Goal: Task Accomplishment & Management: Manage account settings

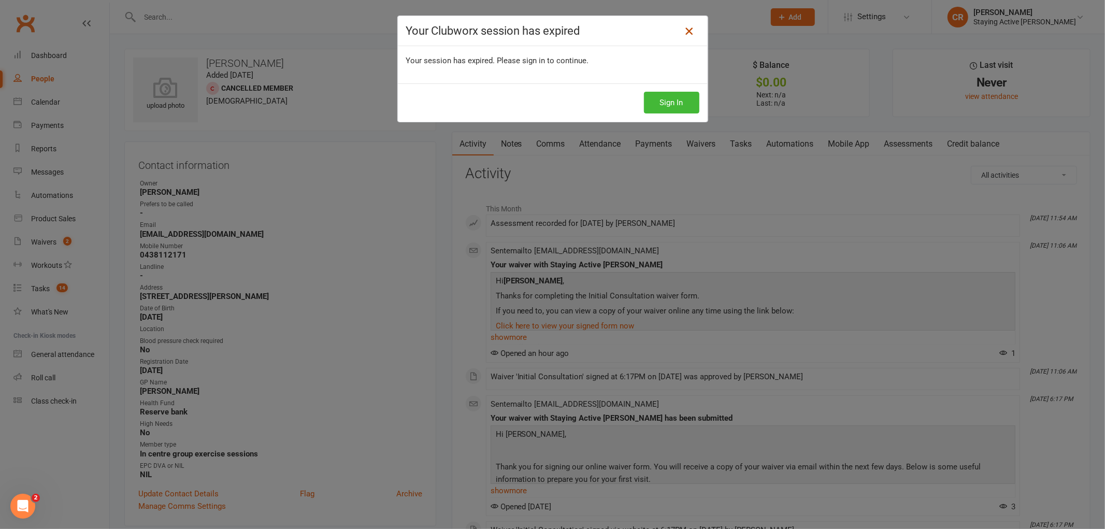
click at [685, 30] on icon at bounding box center [689, 31] width 12 height 12
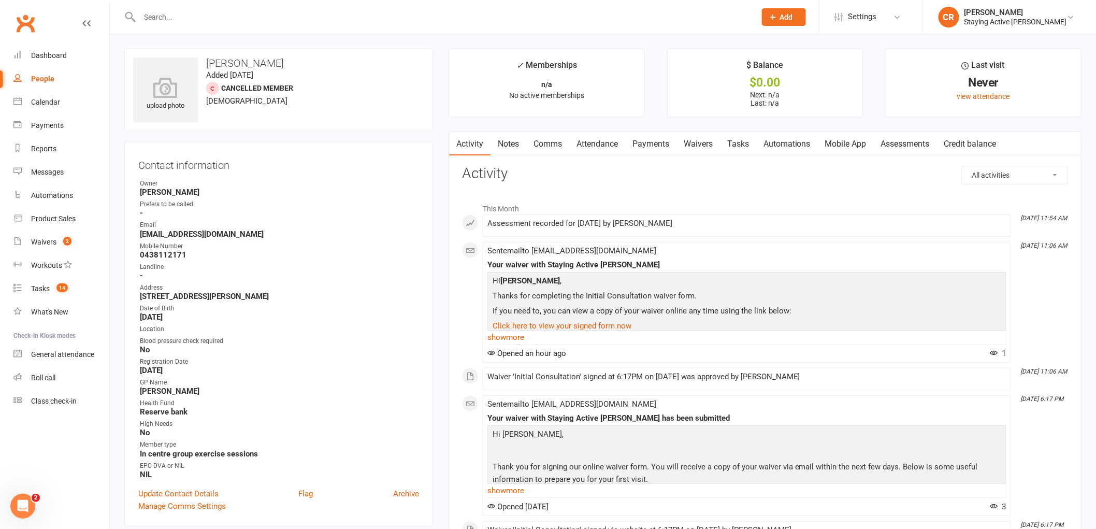
drag, startPoint x: 138, startPoint y: 297, endPoint x: 278, endPoint y: 294, distance: 139.9
click at [278, 294] on li "Address 12 Nicholson Street Chatswood 2067" at bounding box center [278, 292] width 281 height 18
copy strong "12 Nicholson Street Chatswood 2067"
click at [174, 27] on div at bounding box center [436, 17] width 624 height 34
click at [177, 11] on input "text" at bounding box center [443, 17] width 612 height 15
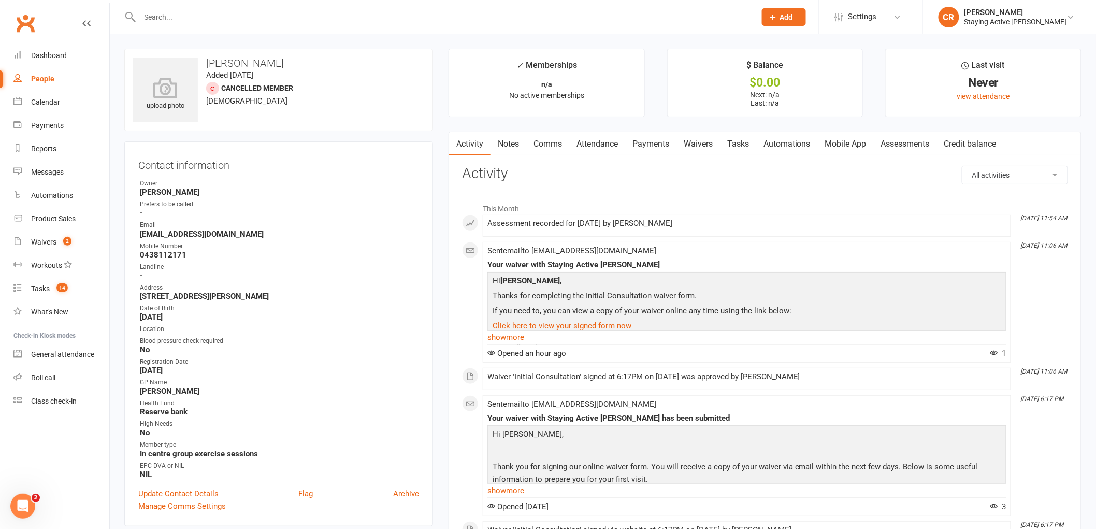
click at [271, 24] on div at bounding box center [436, 17] width 624 height 34
type input "[PERSON_NAME]"
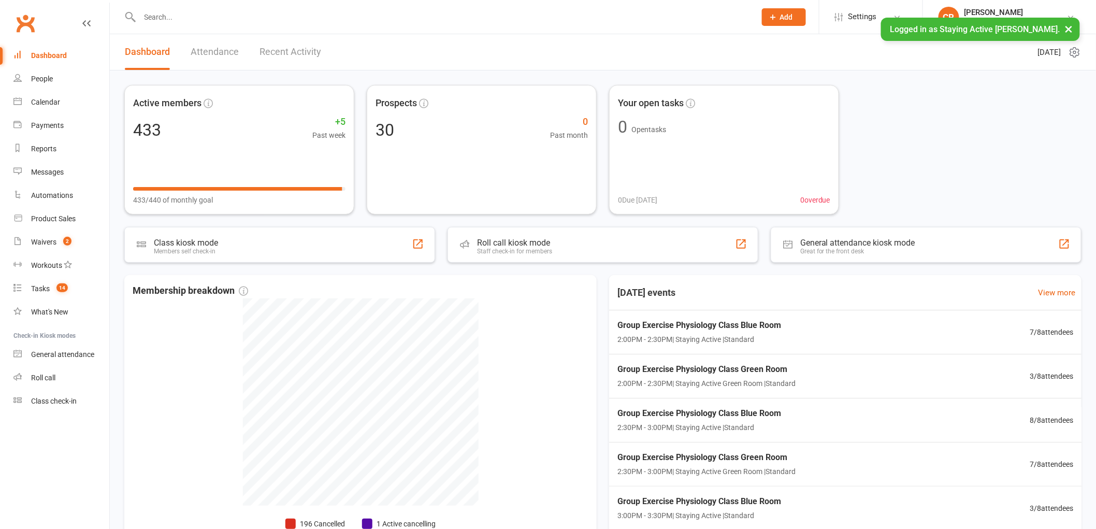
click at [161, 11] on input "text" at bounding box center [443, 17] width 612 height 15
type input ","
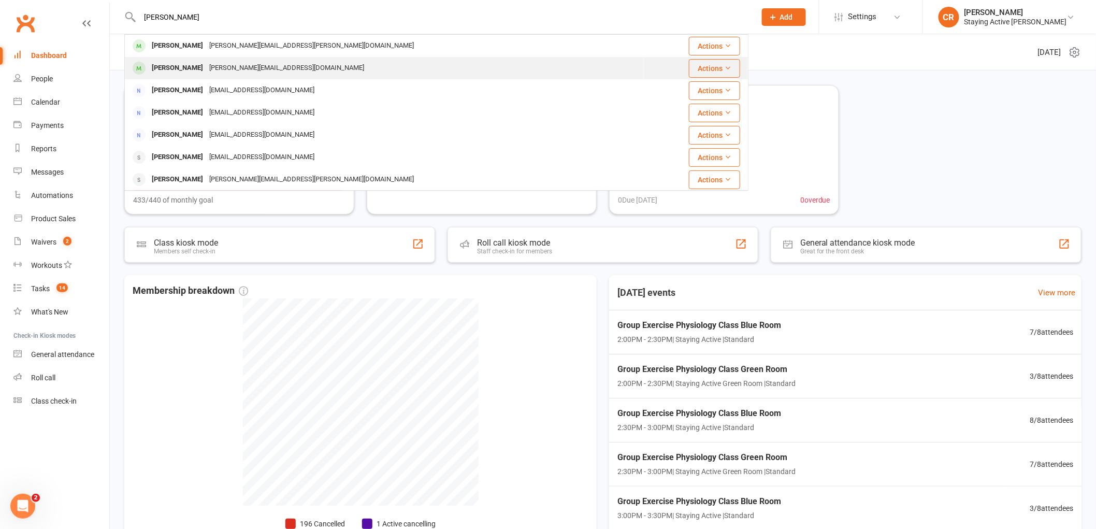
type input "[PERSON_NAME]"
click at [205, 60] on div "[PERSON_NAME] [EMAIL_ADDRESS][DOMAIN_NAME]" at bounding box center [384, 68] width 518 height 21
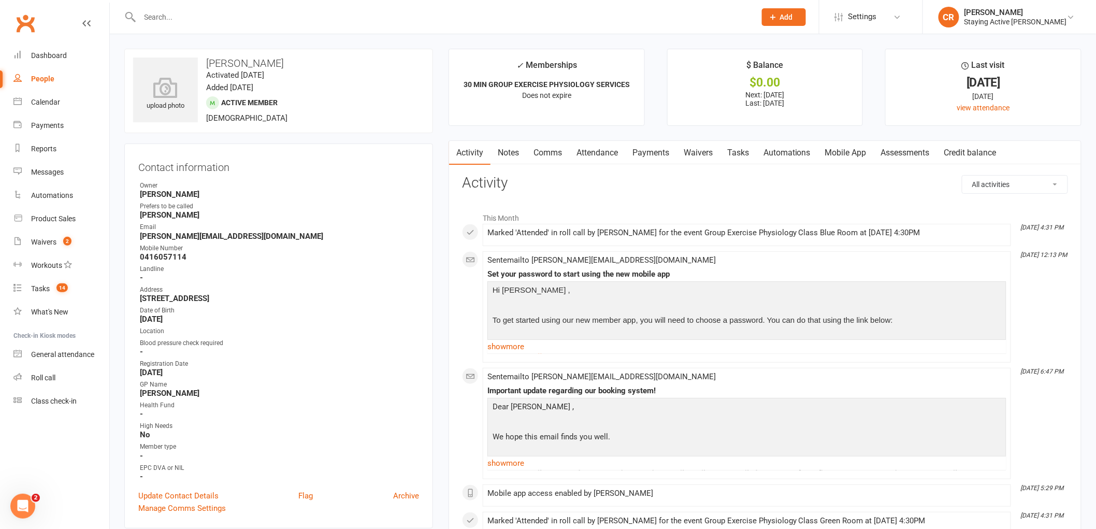
click at [921, 152] on link "Assessments" at bounding box center [905, 153] width 63 height 24
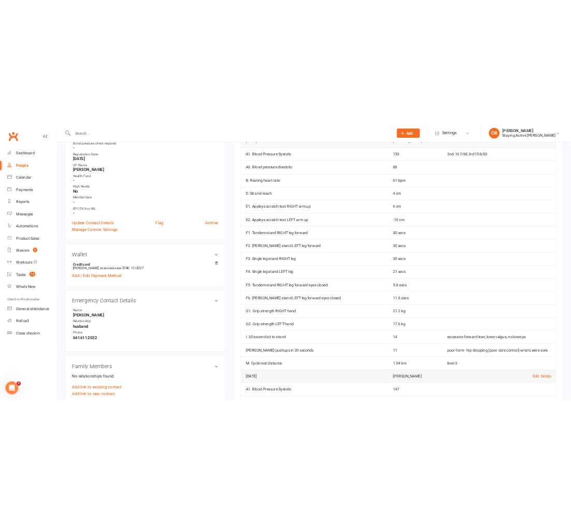
scroll to position [288, 0]
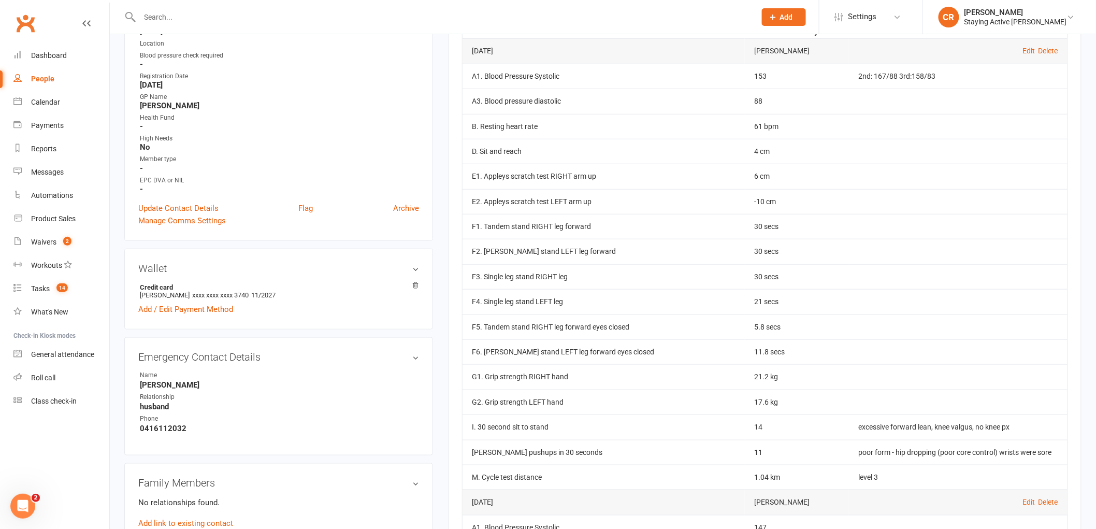
drag, startPoint x: 331, startPoint y: 24, endPoint x: 343, endPoint y: 18, distance: 13.9
click at [331, 24] on div at bounding box center [436, 17] width 624 height 34
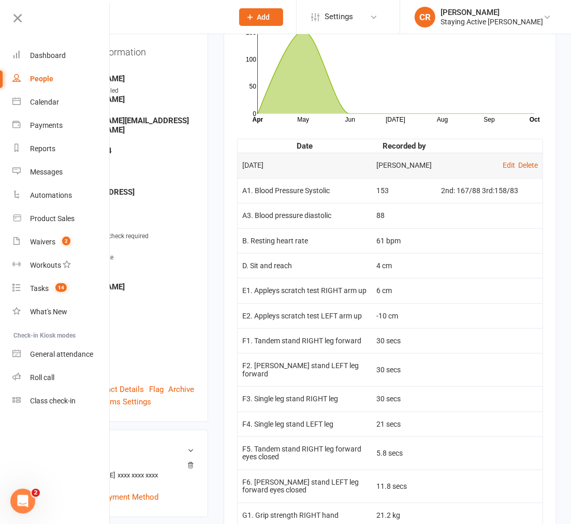
scroll to position [115, 0]
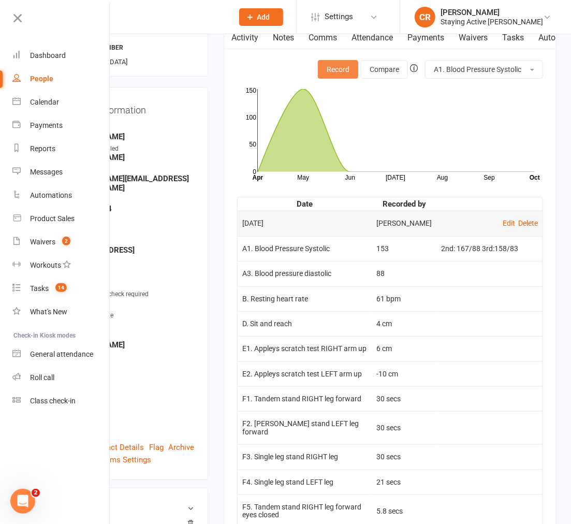
click at [327, 68] on button "Record" at bounding box center [338, 69] width 40 height 19
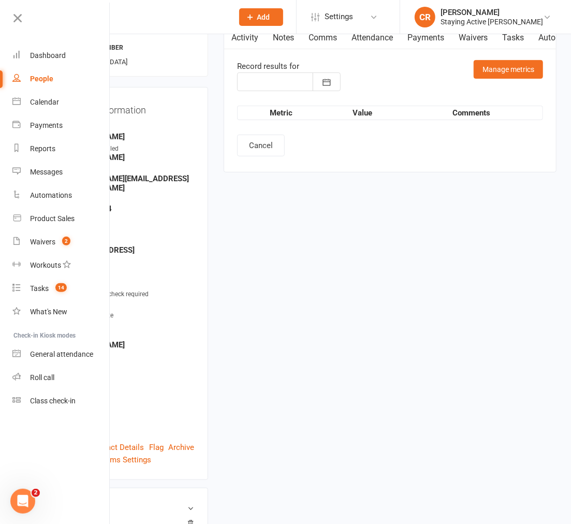
type input "[DATE]"
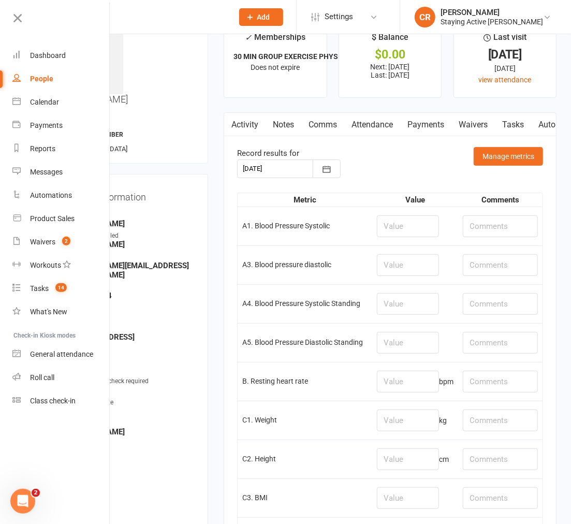
scroll to position [0, 0]
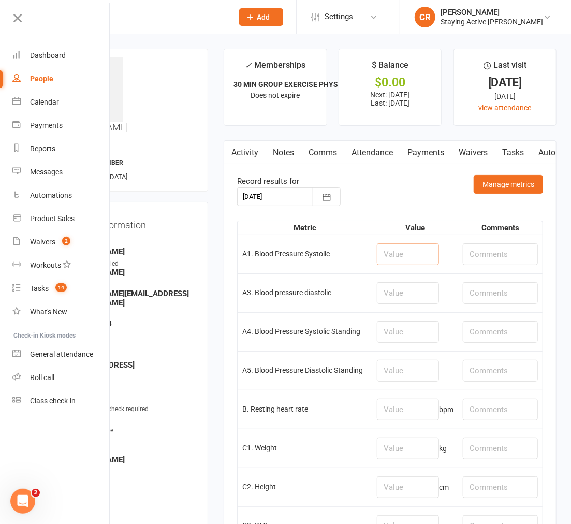
click at [400, 252] on input "number" at bounding box center [408, 254] width 62 height 22
type input "144"
click at [415, 297] on input "number" at bounding box center [408, 293] width 62 height 22
type input "82"
click at [420, 403] on input "number" at bounding box center [408, 410] width 62 height 22
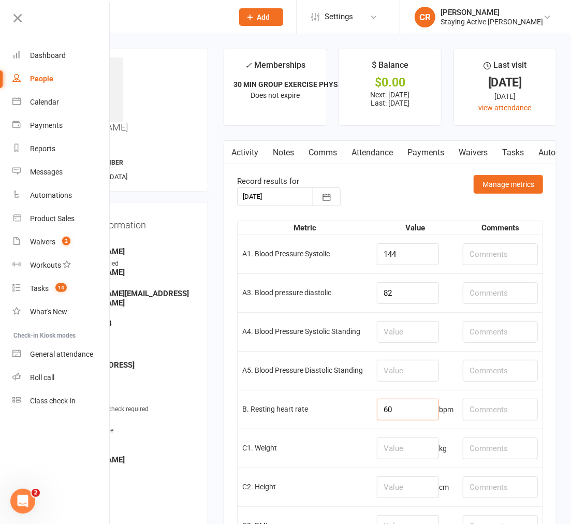
type input "60"
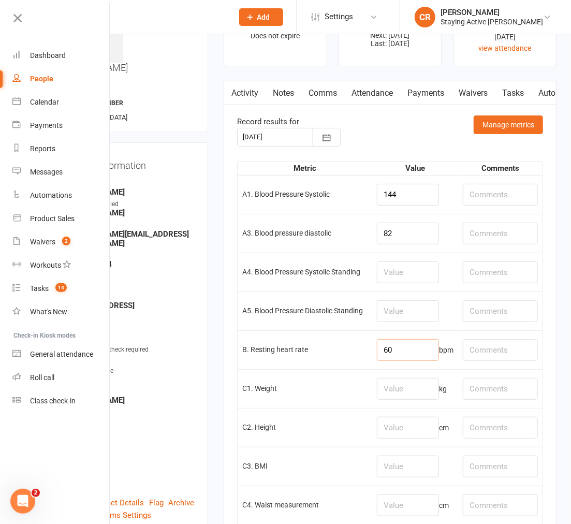
scroll to position [115, 0]
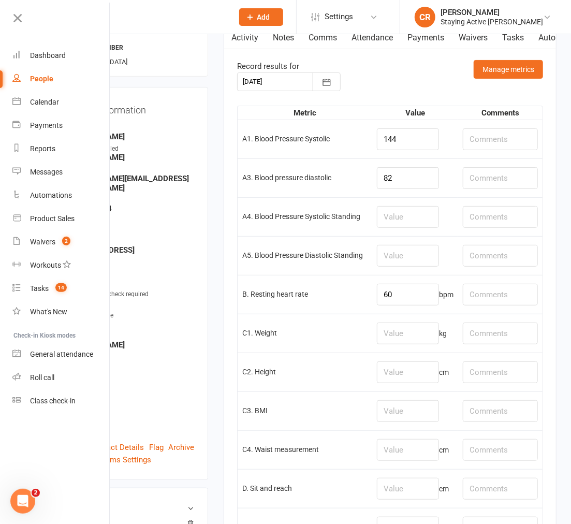
click at [335, 197] on td "A3. Blood pressure diastolic" at bounding box center [305, 178] width 135 height 39
click at [400, 326] on input "number" at bounding box center [408, 334] width 62 height 22
type input "76.55"
click at [464, 340] on input "text" at bounding box center [500, 334] width 75 height 22
click at [511, 331] on input "shoes on-" at bounding box center [500, 334] width 75 height 22
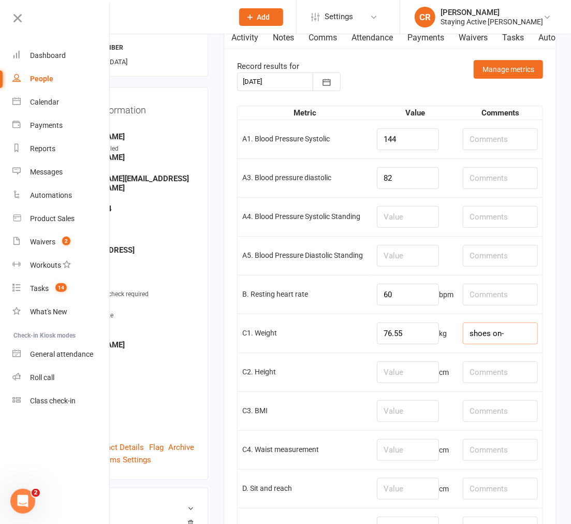
click at [514, 338] on input "shoes on-" at bounding box center [500, 334] width 75 height 22
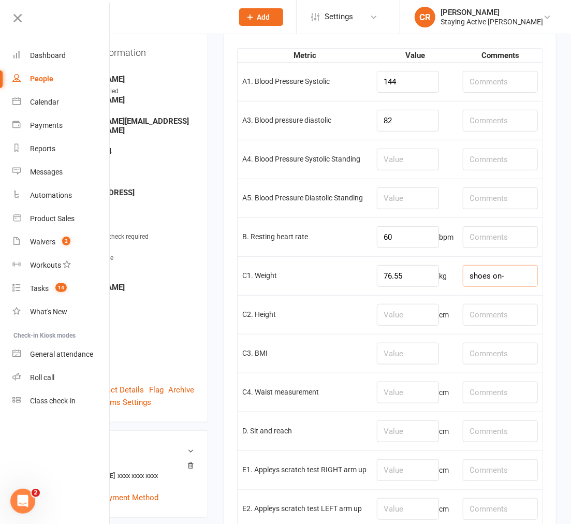
scroll to position [230, 0]
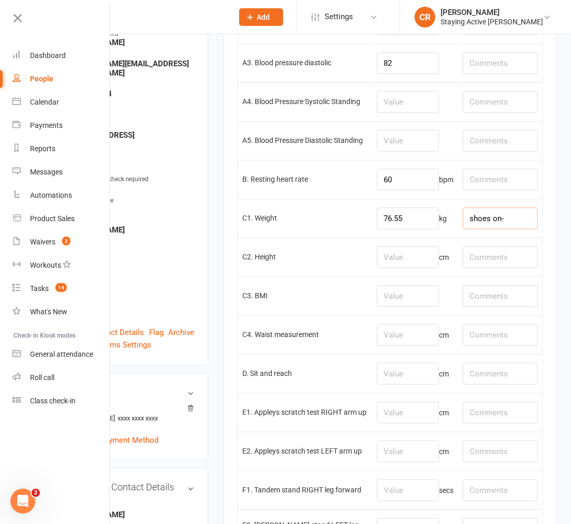
type input "shoes on-"
click at [413, 337] on input "number" at bounding box center [408, 335] width 62 height 22
click at [352, 242] on td "C2. Height" at bounding box center [305, 257] width 135 height 39
click at [407, 336] on input "number" at bounding box center [408, 335] width 62 height 22
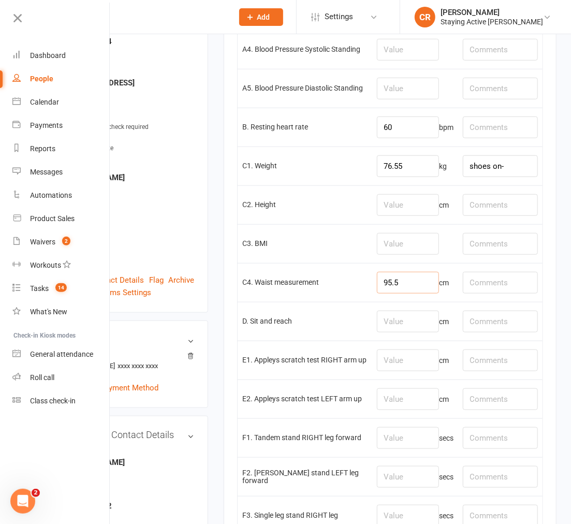
scroll to position [288, 0]
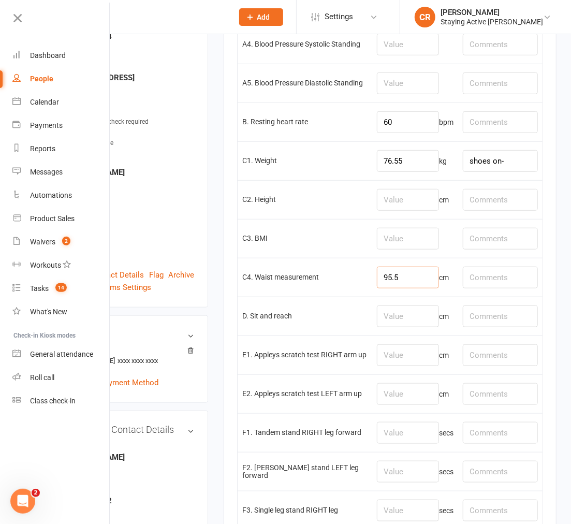
type input "95.5"
click at [387, 356] on input "number" at bounding box center [408, 356] width 62 height 22
type input "-3"
click at [386, 397] on input "number" at bounding box center [408, 394] width 62 height 22
type input "-11"
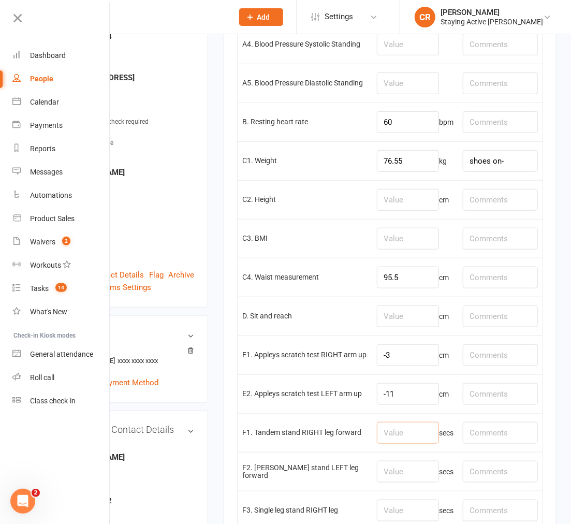
click at [408, 438] on input "number" at bounding box center [408, 433] width 62 height 22
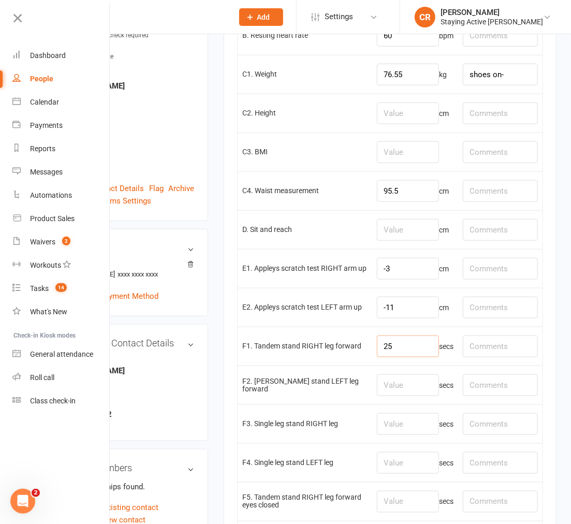
scroll to position [403, 0]
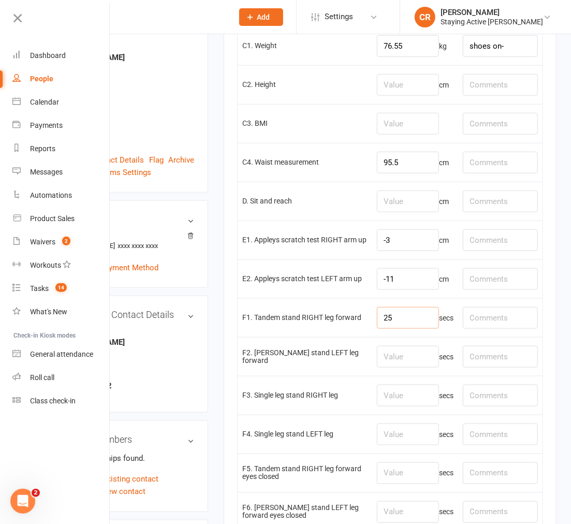
type input "25"
click at [383, 362] on input "number" at bounding box center [408, 357] width 62 height 22
type input "30"
click at [397, 394] on input "number" at bounding box center [408, 396] width 62 height 22
type input "8.0"
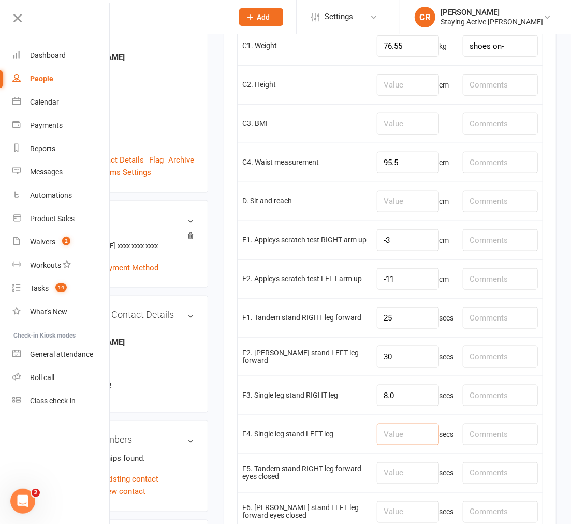
click at [418, 433] on input "number" at bounding box center [408, 435] width 62 height 22
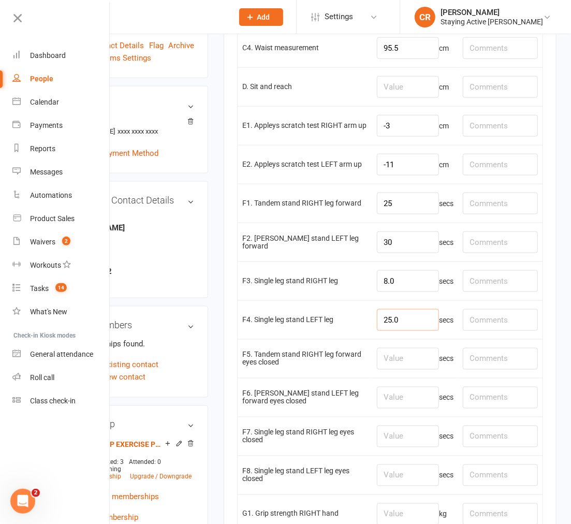
scroll to position [518, 0]
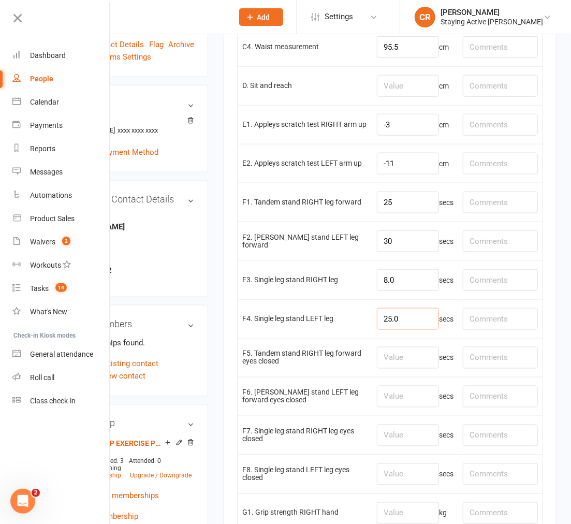
type input "25.0"
click at [379, 348] on td "secs" at bounding box center [415, 357] width 86 height 39
click at [383, 364] on input "number" at bounding box center [408, 358] width 62 height 22
click at [386, 394] on input "number" at bounding box center [408, 397] width 62 height 22
click at [398, 358] on input "3.96" at bounding box center [408, 358] width 62 height 22
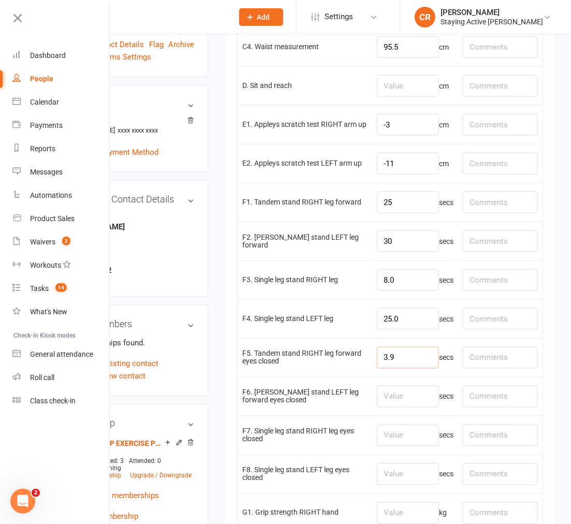
type input "3.9"
click at [405, 394] on input "number" at bounding box center [408, 397] width 62 height 22
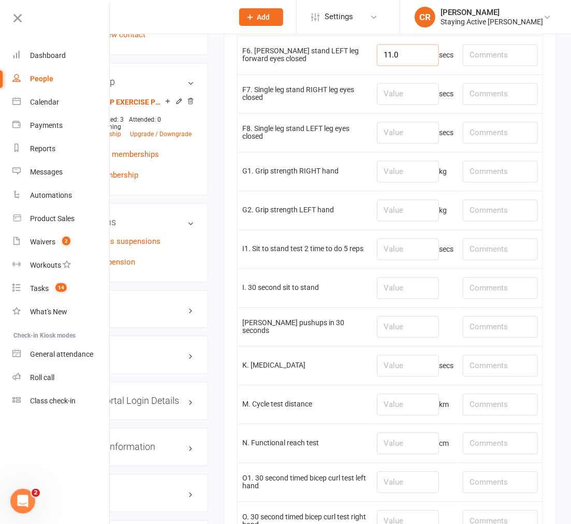
scroll to position [863, 0]
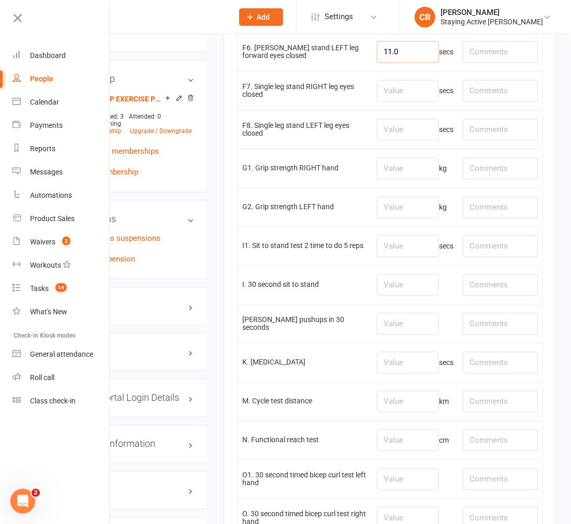
type input "11.0"
click at [387, 289] on input "number" at bounding box center [408, 285] width 62 height 22
click at [334, 385] on td "M. Cycle test distance" at bounding box center [305, 401] width 135 height 39
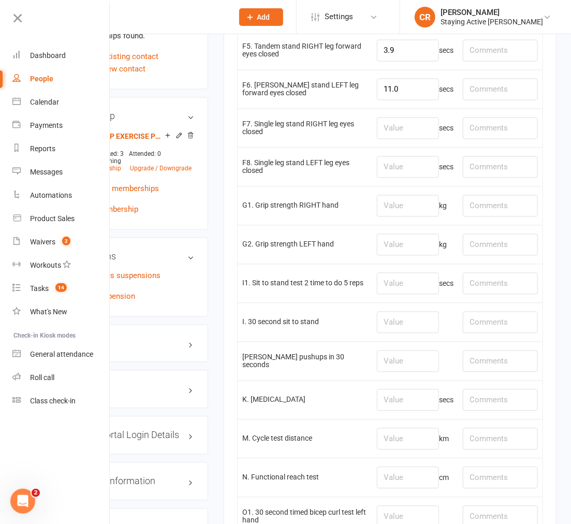
scroll to position [806, 0]
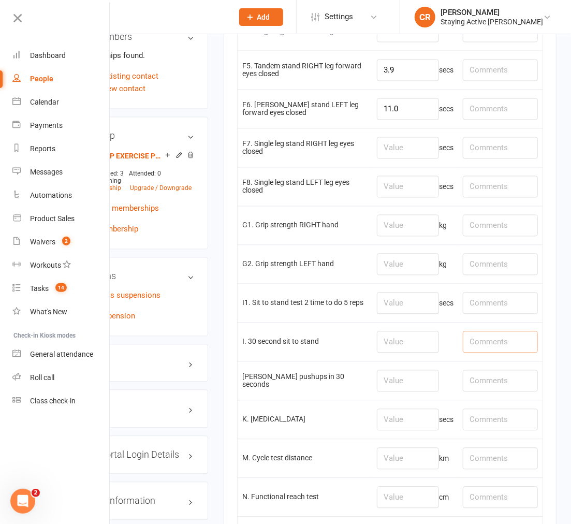
click at [479, 340] on input "text" at bounding box center [500, 343] width 75 height 22
click at [399, 351] on input "number" at bounding box center [408, 343] width 62 height 22
type input "14"
click at [499, 350] on input "text" at bounding box center [500, 343] width 75 height 22
click at [12, 21] on icon at bounding box center [17, 18] width 15 height 15
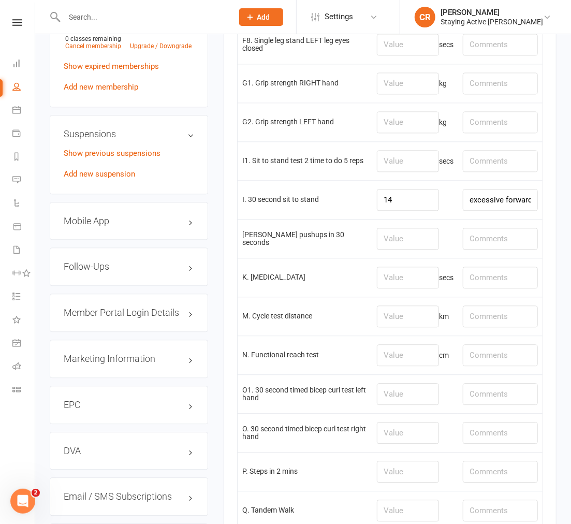
scroll to position [947, 0]
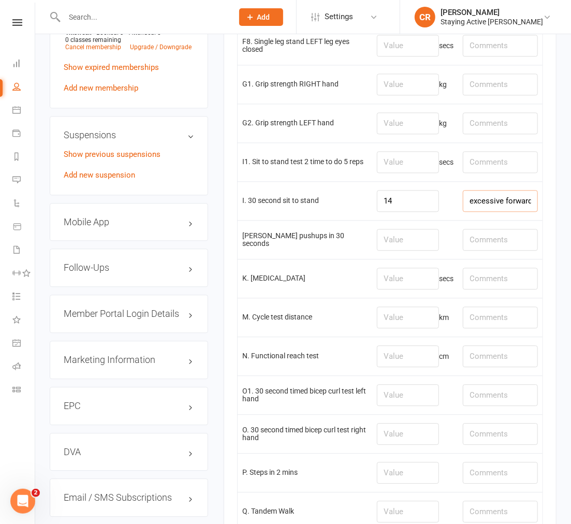
click at [535, 206] on input "excessive forward" at bounding box center [500, 201] width 75 height 22
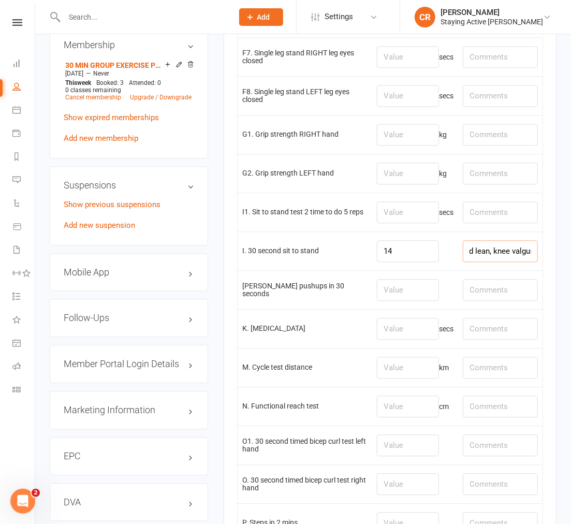
scroll to position [889, 0]
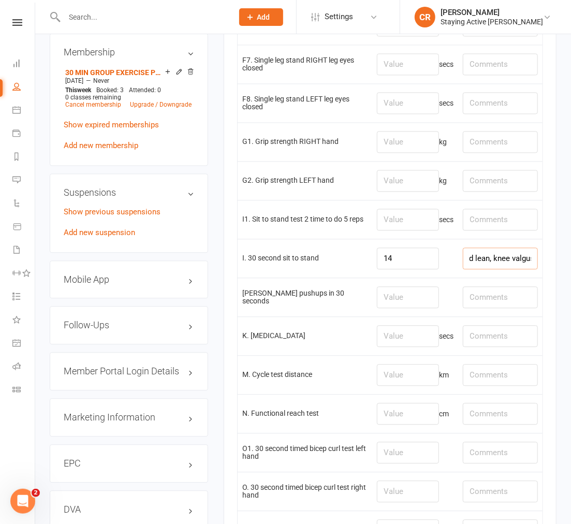
type input "excessive forward lean, knee valgus"
click at [397, 145] on input "number" at bounding box center [408, 142] width 62 height 22
type input "17.1"
click at [408, 185] on input "number" at bounding box center [408, 181] width 62 height 22
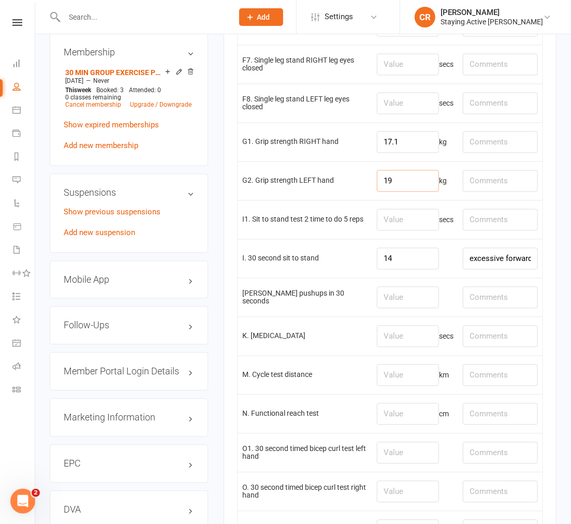
type input "19"
drag, startPoint x: 395, startPoint y: 142, endPoint x: 346, endPoint y: 141, distance: 49.2
click at [349, 141] on tr "G1. Grip strength RIGHT hand 17.1 kg" at bounding box center [390, 141] width 305 height 39
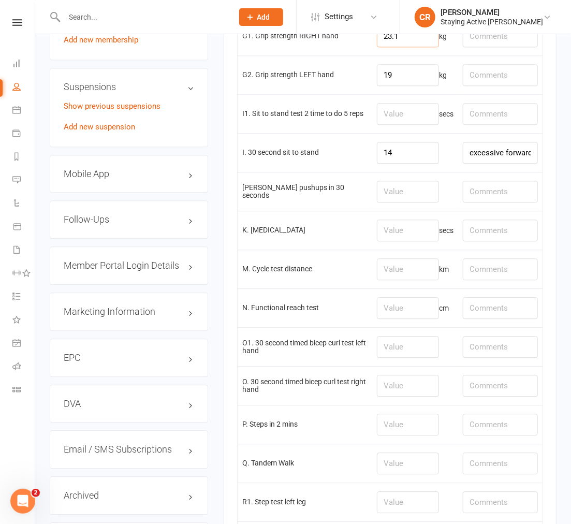
scroll to position [889, 0]
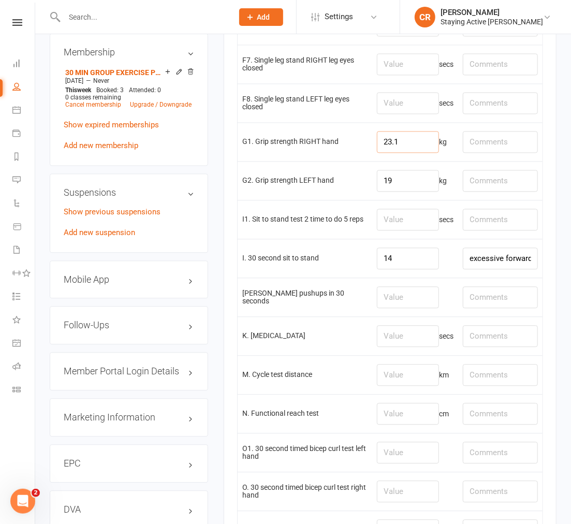
type input "23.1"
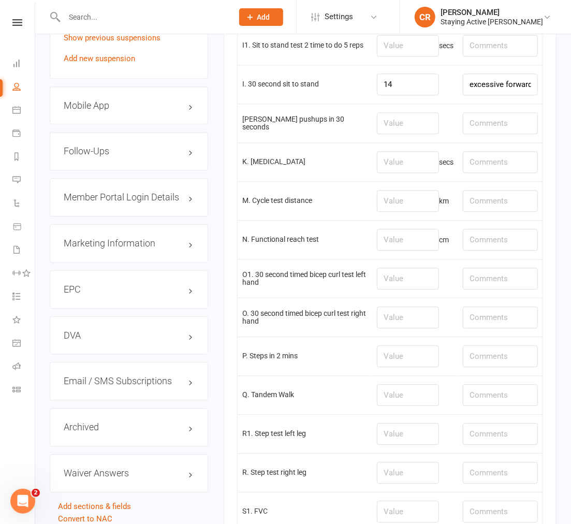
scroll to position [1063, 0]
click at [385, 208] on input "number" at bounding box center [408, 202] width 62 height 22
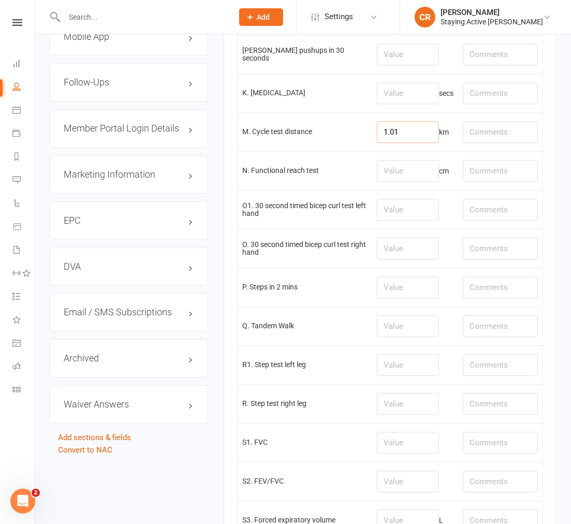
scroll to position [1350, 0]
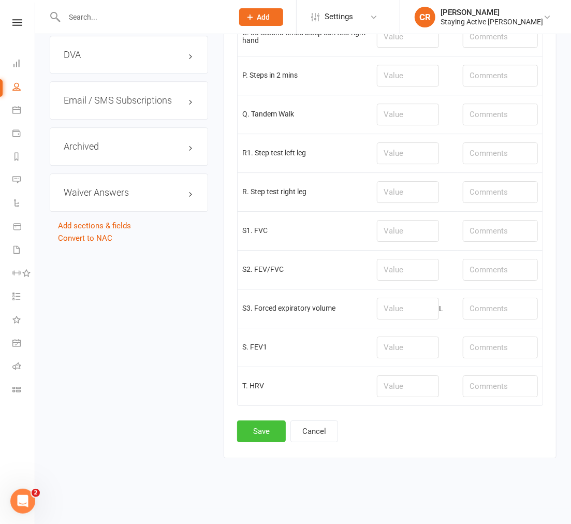
type input "1.01"
click at [270, 423] on button "Save" at bounding box center [261, 432] width 49 height 22
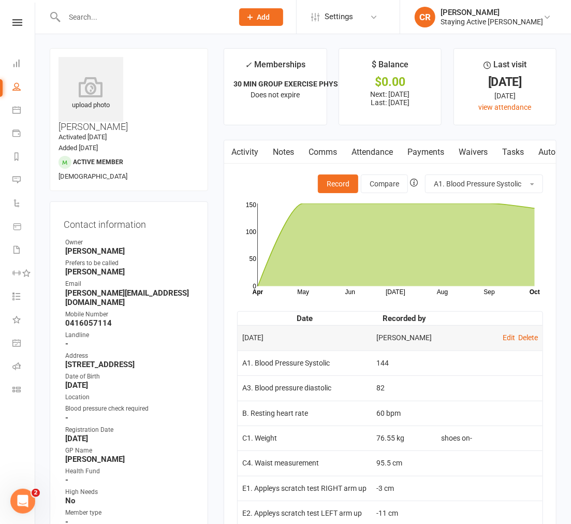
scroll to position [0, 0]
